Goal: Information Seeking & Learning: Obtain resource

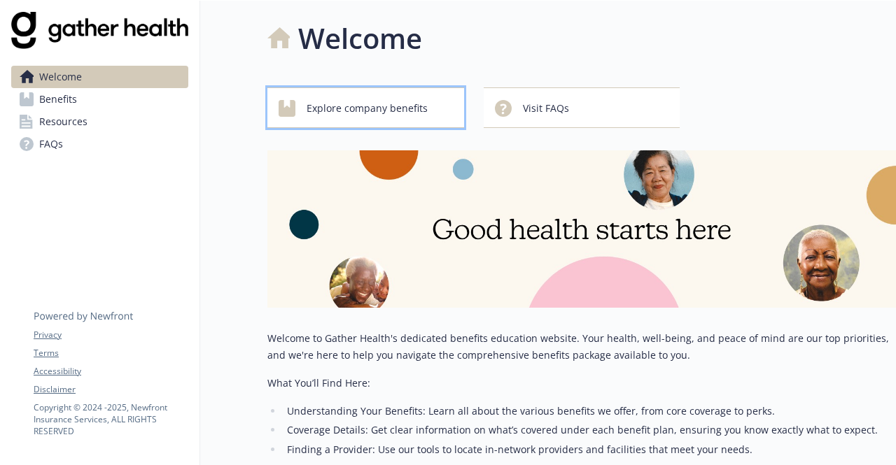
click at [372, 101] on span "Explore company benefits" at bounding box center [367, 108] width 121 height 27
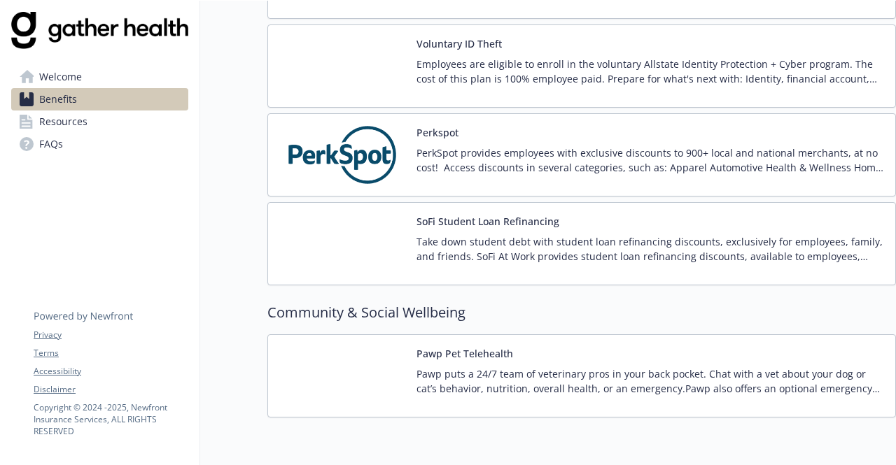
scroll to position [1904, 0]
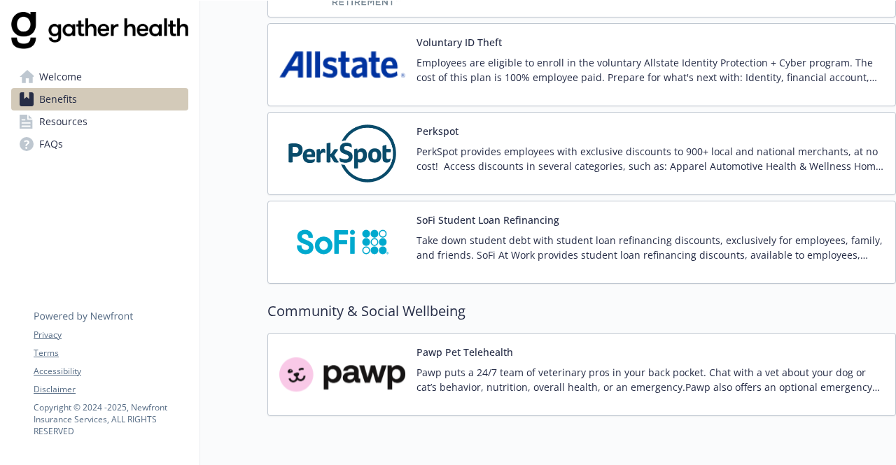
click at [63, 121] on span "Resources" at bounding box center [63, 122] width 48 height 22
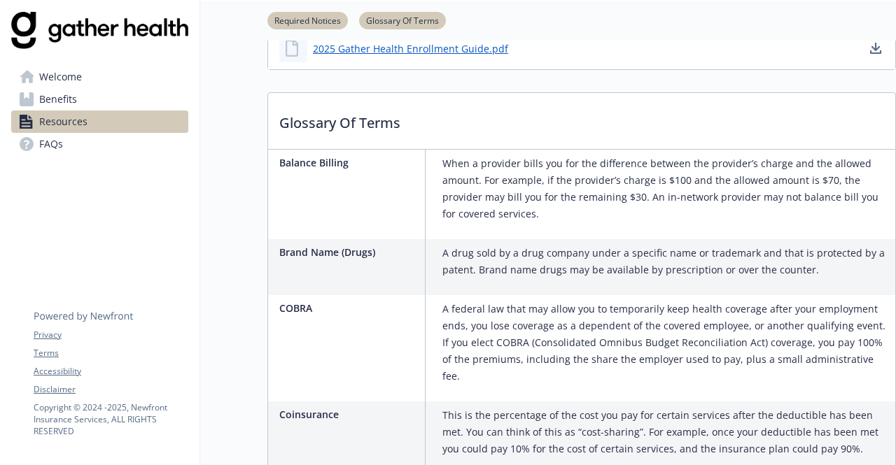
scroll to position [196, 0]
